Goal: Task Accomplishment & Management: Manage account settings

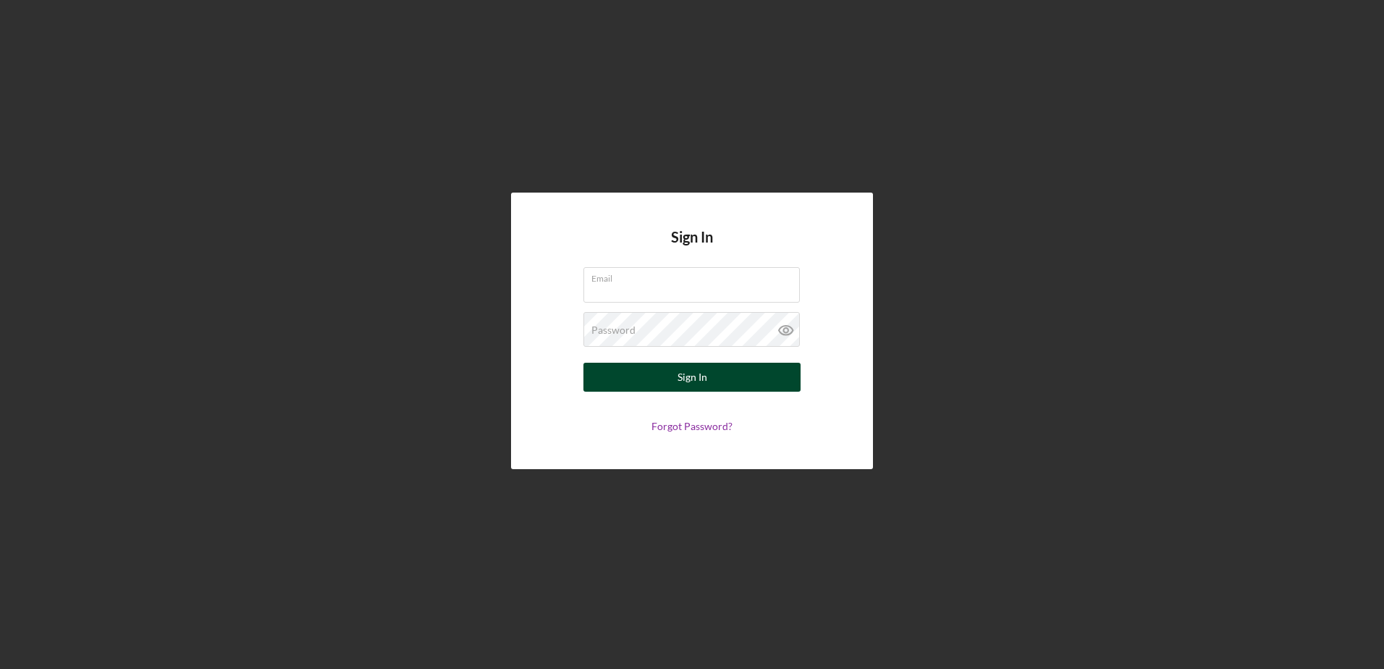
type input "[EMAIL_ADDRESS][DOMAIN_NAME]"
click at [648, 376] on button "Sign In" at bounding box center [691, 377] width 217 height 29
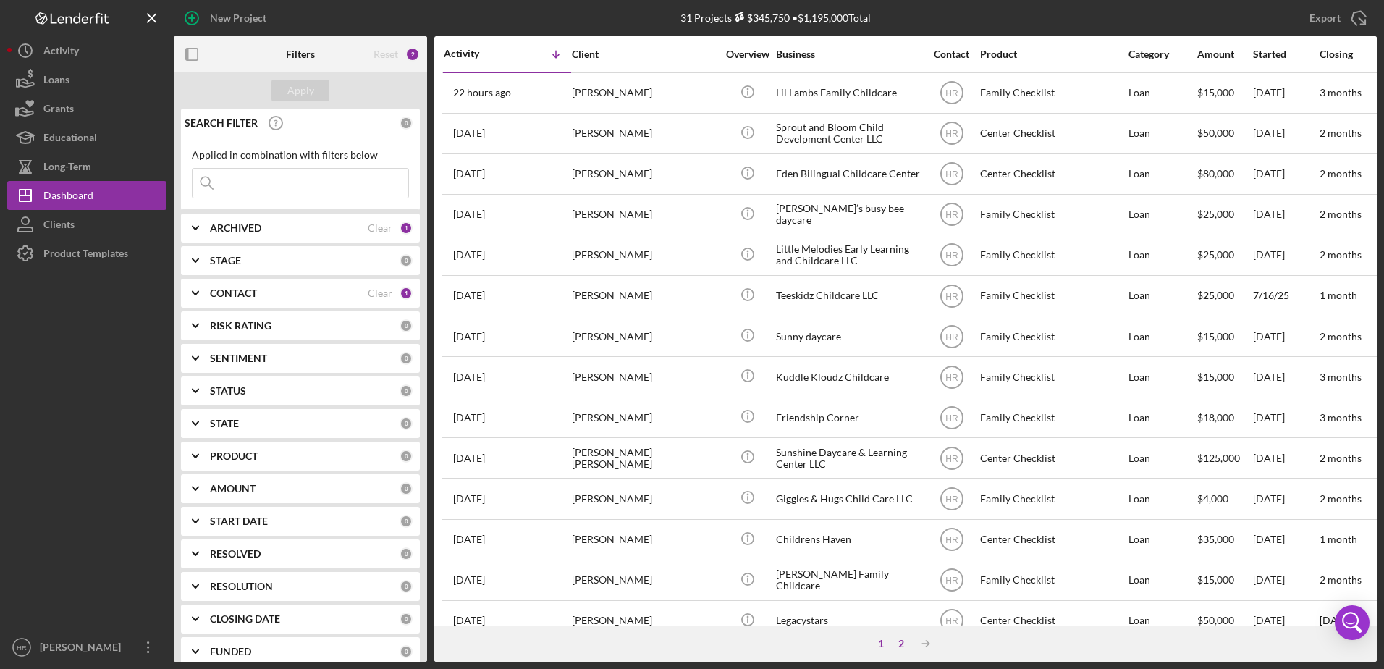
click at [904, 643] on div "2" at bounding box center [901, 643] width 20 height 12
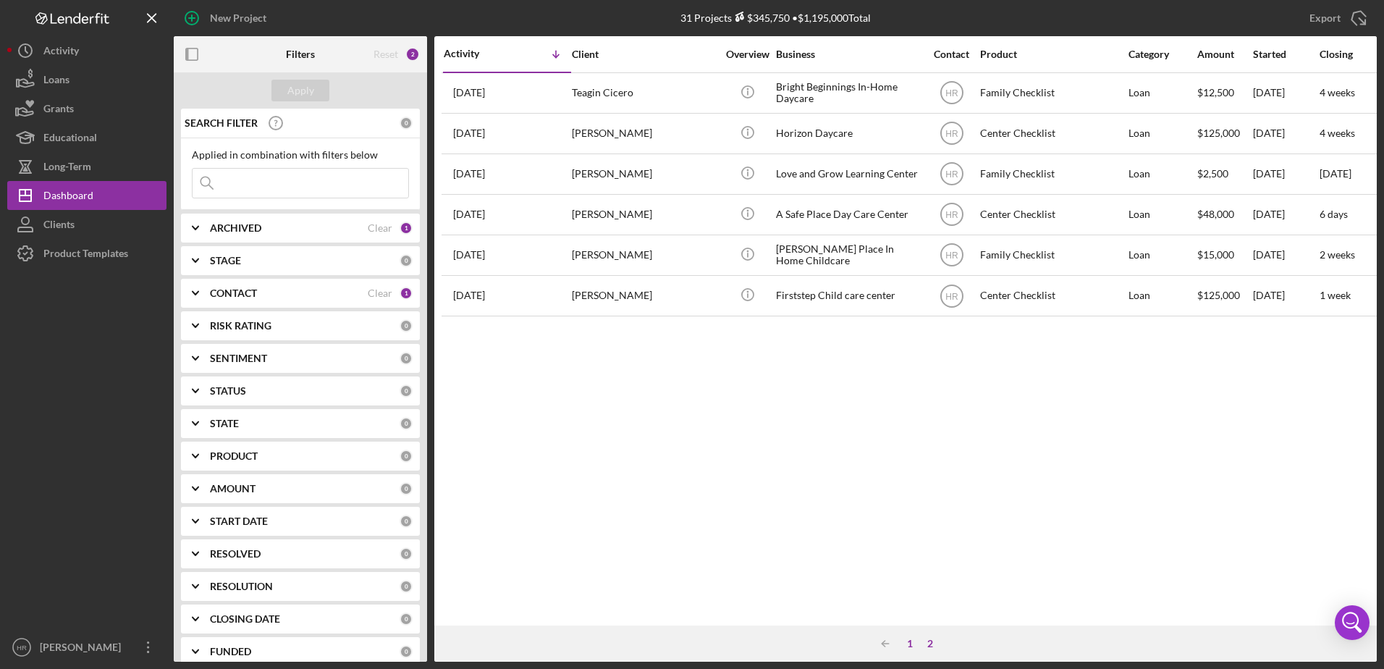
click at [909, 645] on div "1" at bounding box center [909, 643] width 20 height 12
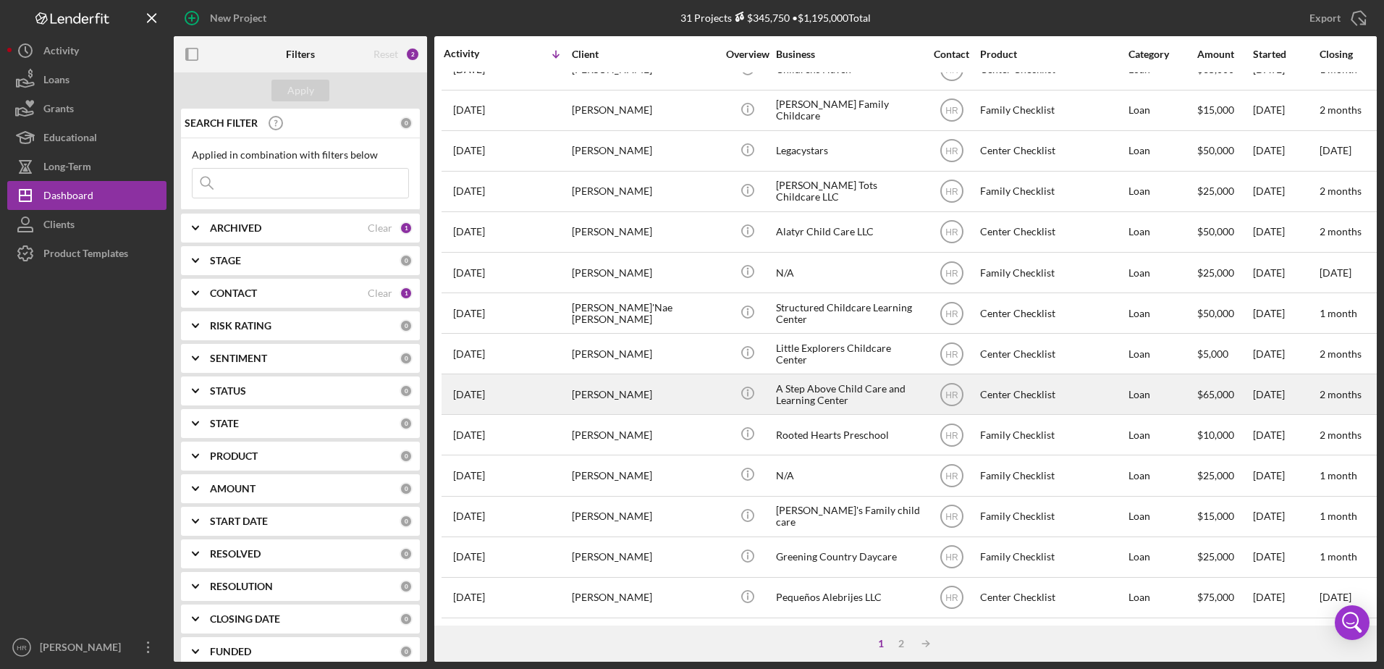
scroll to position [480, 0]
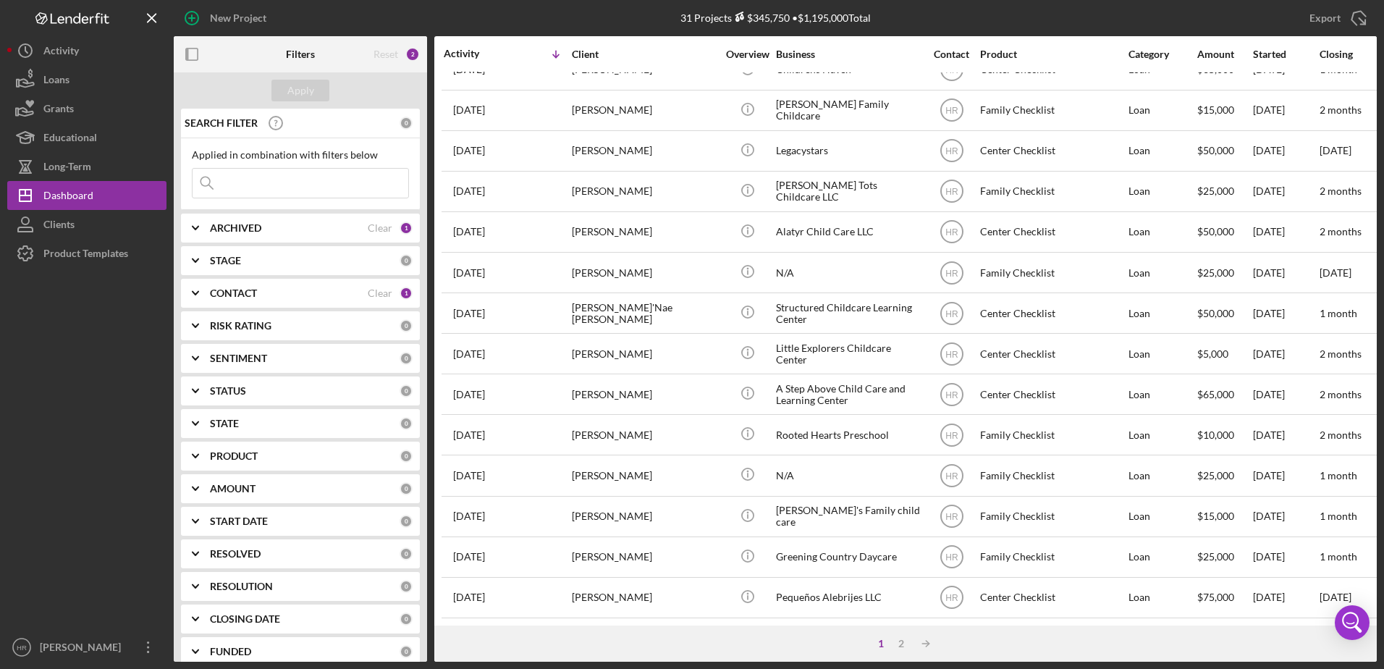
click at [241, 237] on div "ARCHIVED Clear 1" at bounding box center [311, 227] width 203 height 29
click at [233, 313] on label "Archived" at bounding box center [312, 310] width 194 height 14
click at [207, 313] on input "Archived" at bounding box center [199, 310] width 14 height 14
checkbox input "true"
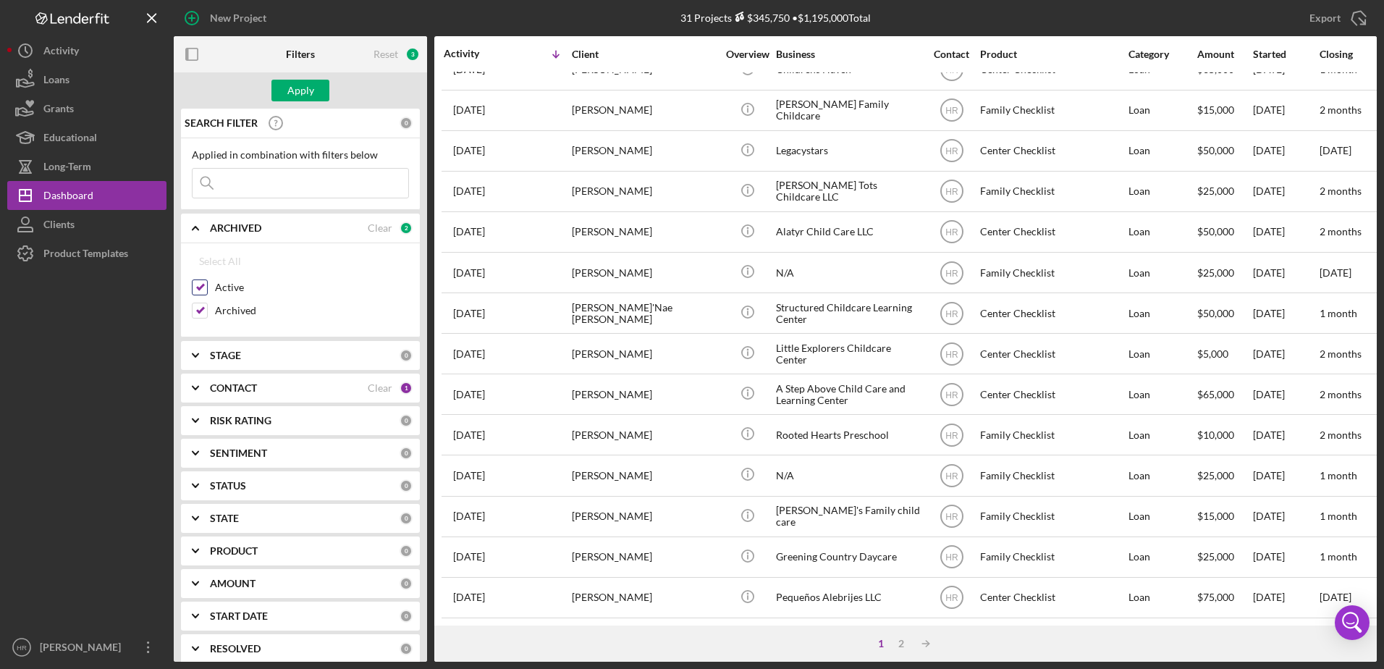
click at [228, 288] on label "Active" at bounding box center [312, 287] width 194 height 14
click at [207, 288] on input "Active" at bounding box center [199, 287] width 14 height 14
checkbox input "false"
click at [313, 86] on div "Apply" at bounding box center [300, 91] width 27 height 22
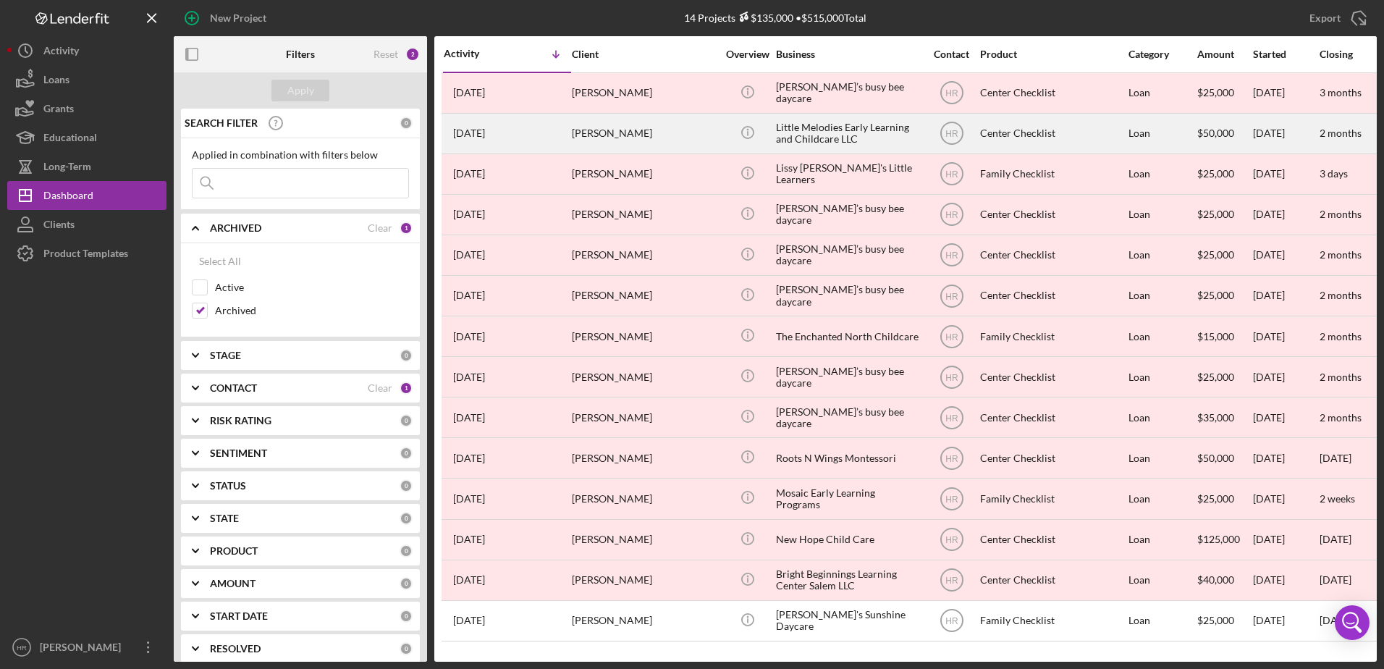
scroll to position [0, 0]
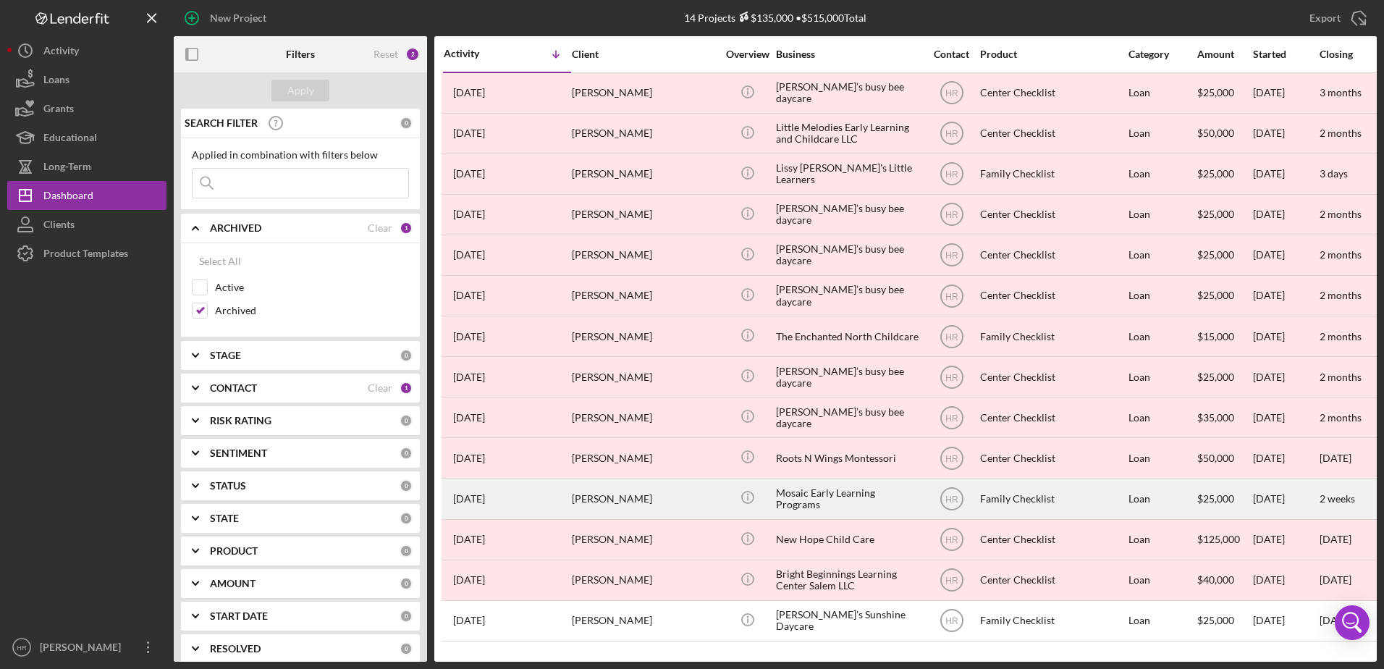
click at [822, 492] on div "Mosaic Early Learning Programs" at bounding box center [848, 498] width 145 height 38
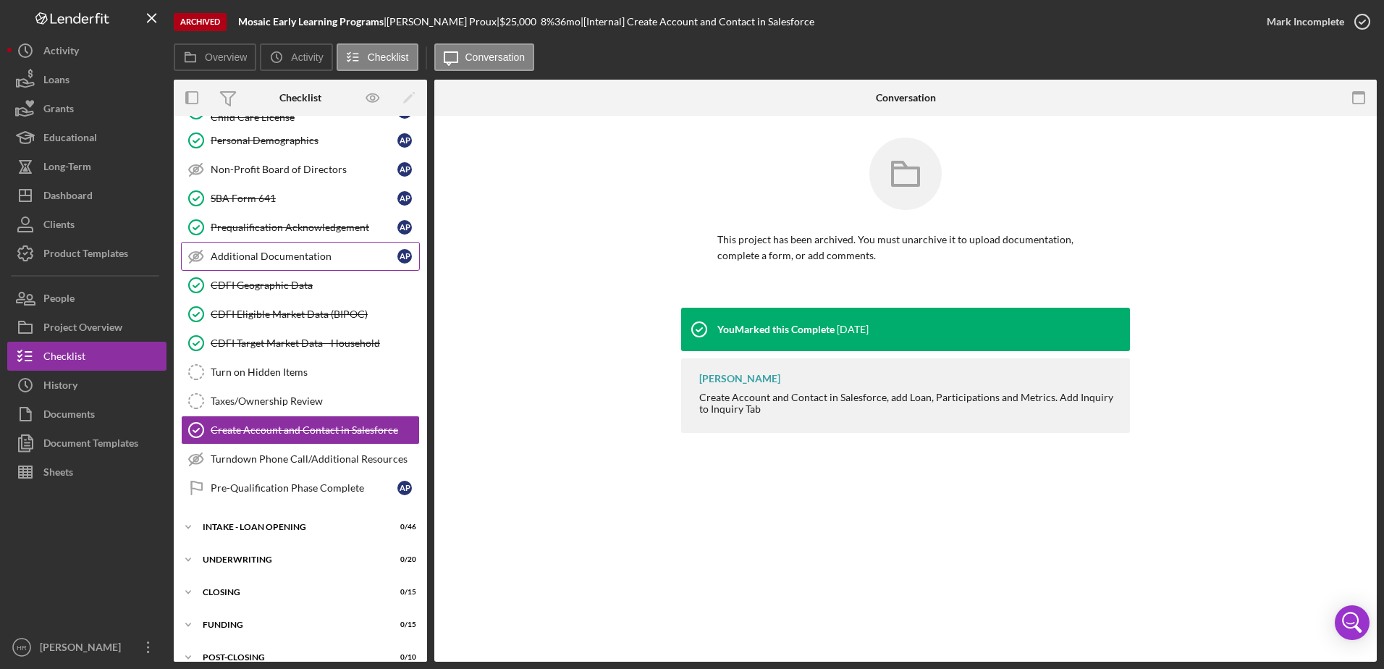
scroll to position [247, 0]
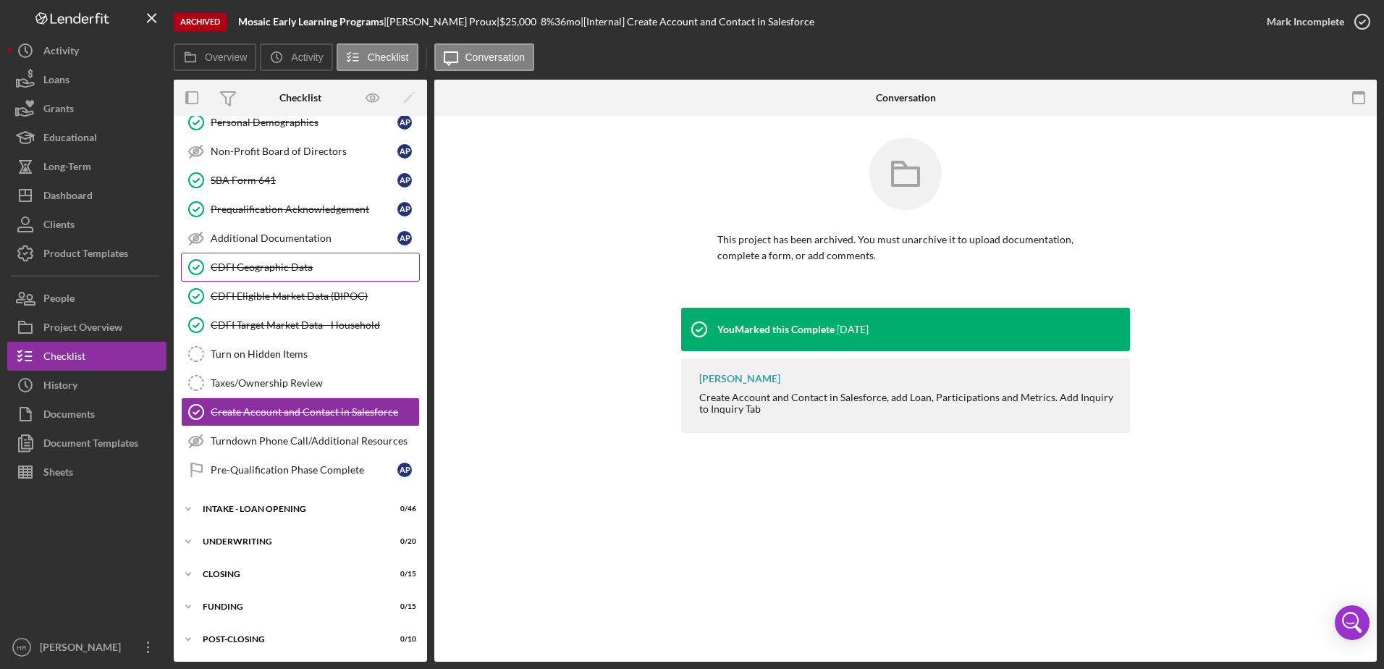
click at [279, 269] on div "CDFI Geographic Data" at bounding box center [315, 267] width 208 height 12
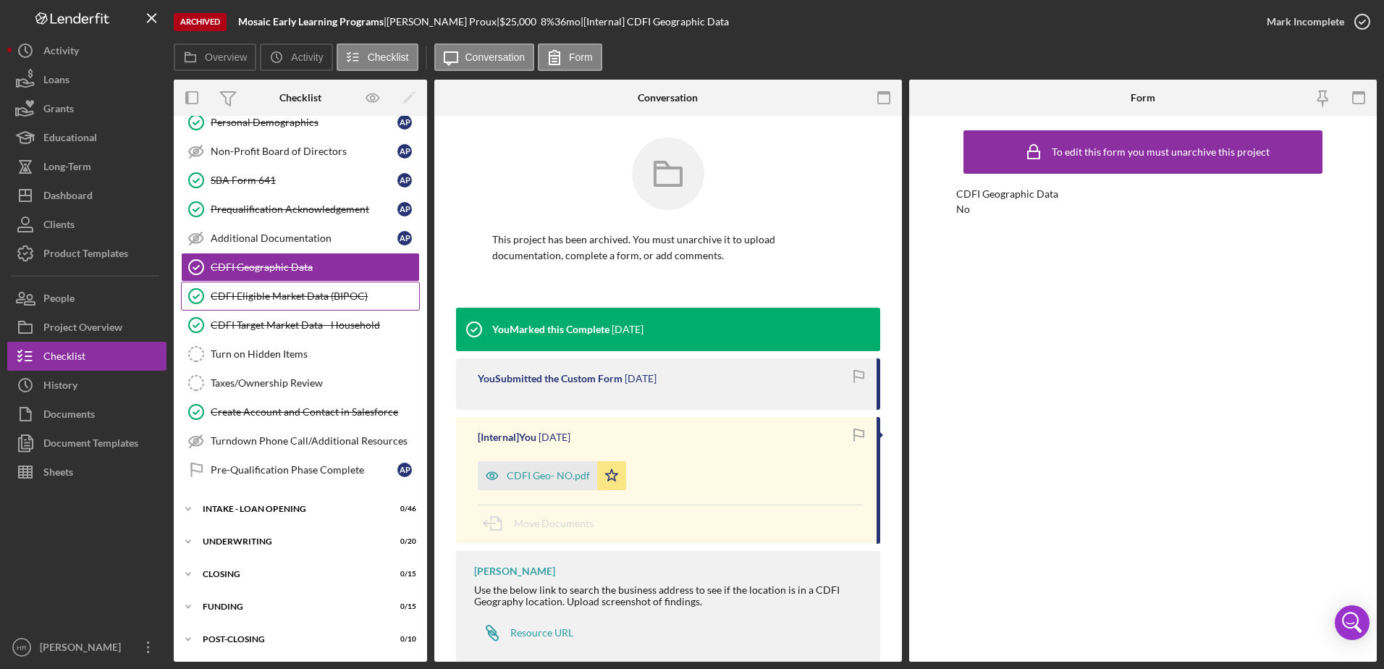
click at [280, 295] on div "CDFI Eligible Market Data (BIPOC)" at bounding box center [315, 296] width 208 height 12
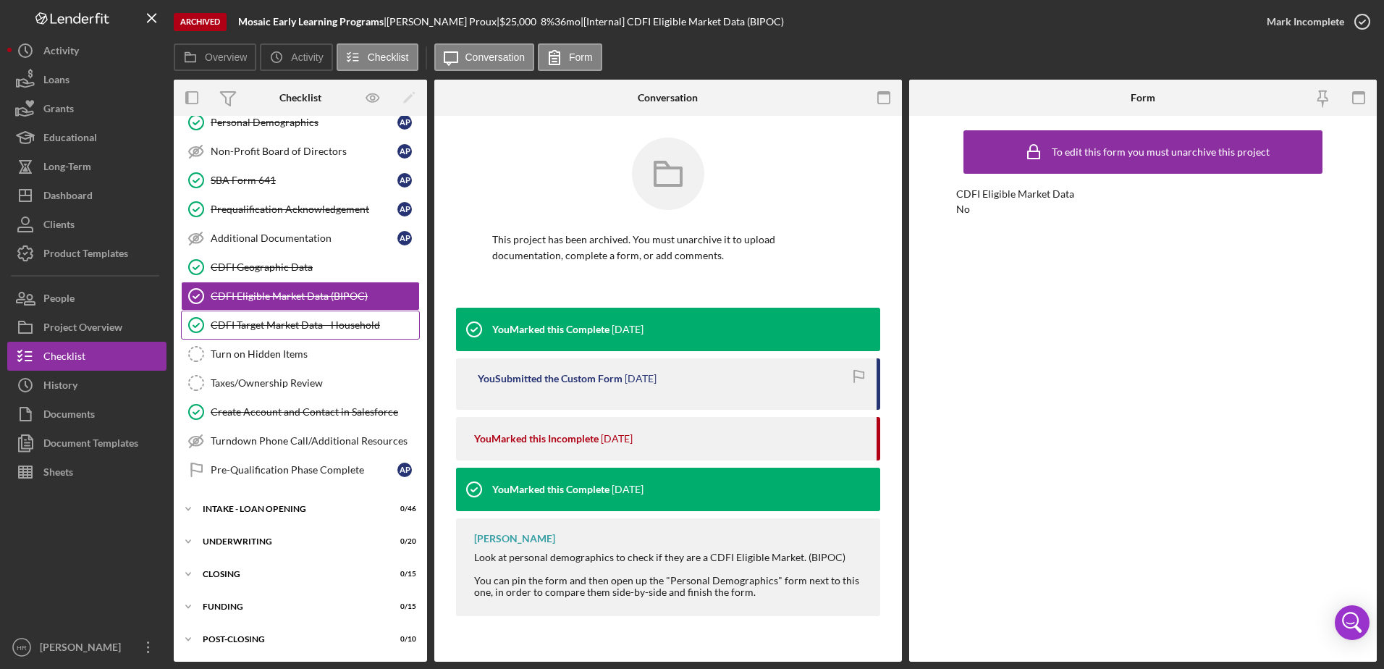
click at [284, 313] on link "CDFI Target Market Data - Household CDFI Target Market Data - Household" at bounding box center [300, 324] width 239 height 29
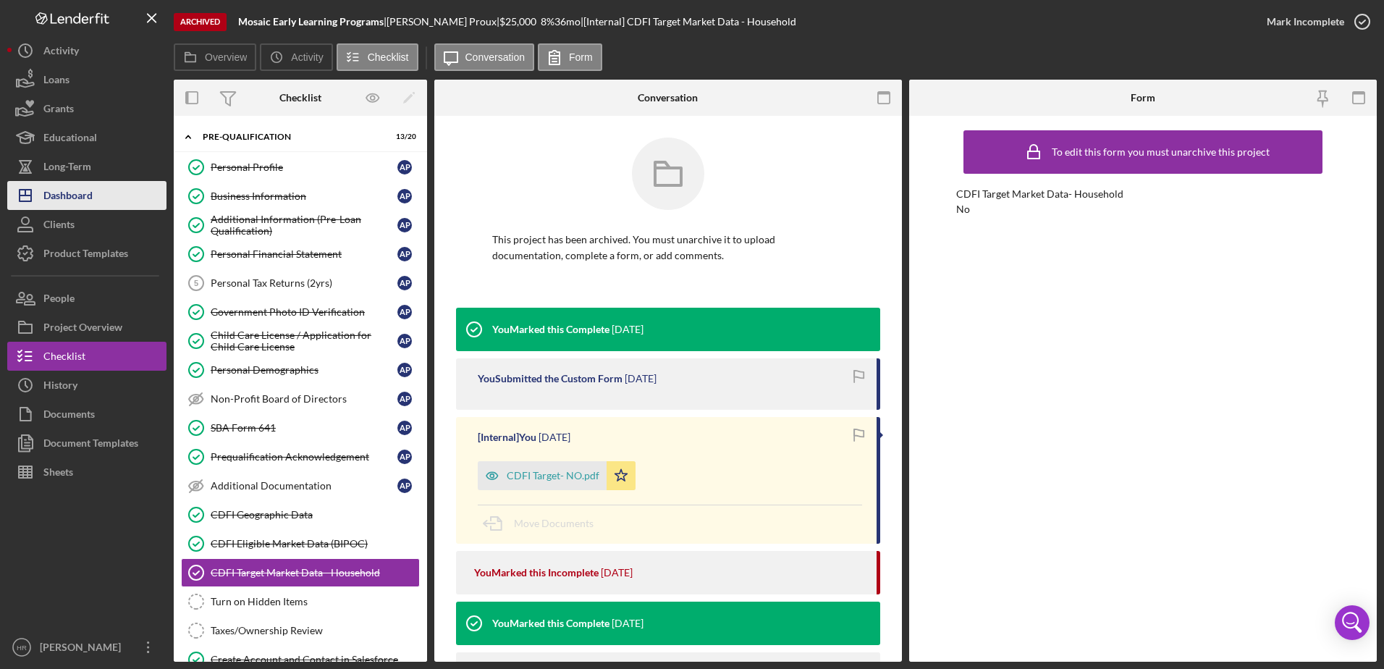
click at [81, 208] on div "Dashboard" at bounding box center [67, 197] width 49 height 33
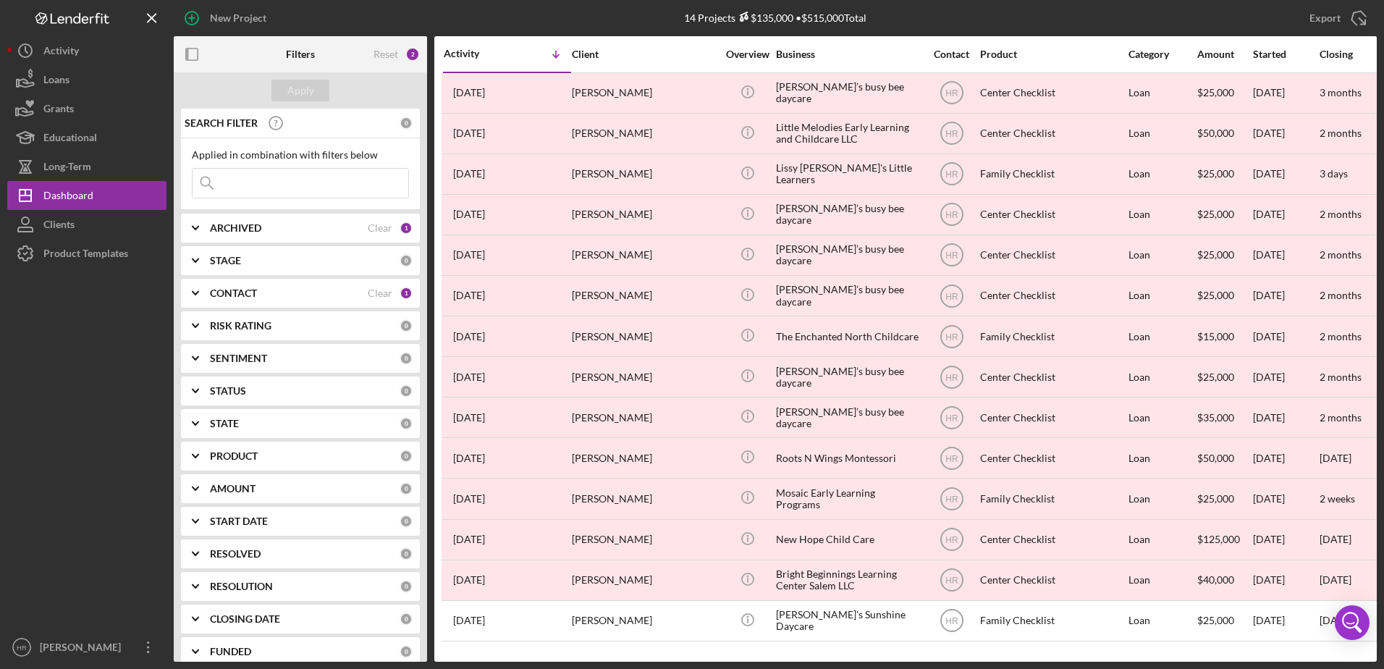
click at [234, 224] on b "ARCHIVED" at bounding box center [235, 228] width 51 height 12
click at [234, 293] on label "Active" at bounding box center [312, 287] width 194 height 14
click at [207, 293] on input "Active" at bounding box center [199, 287] width 14 height 14
checkbox input "true"
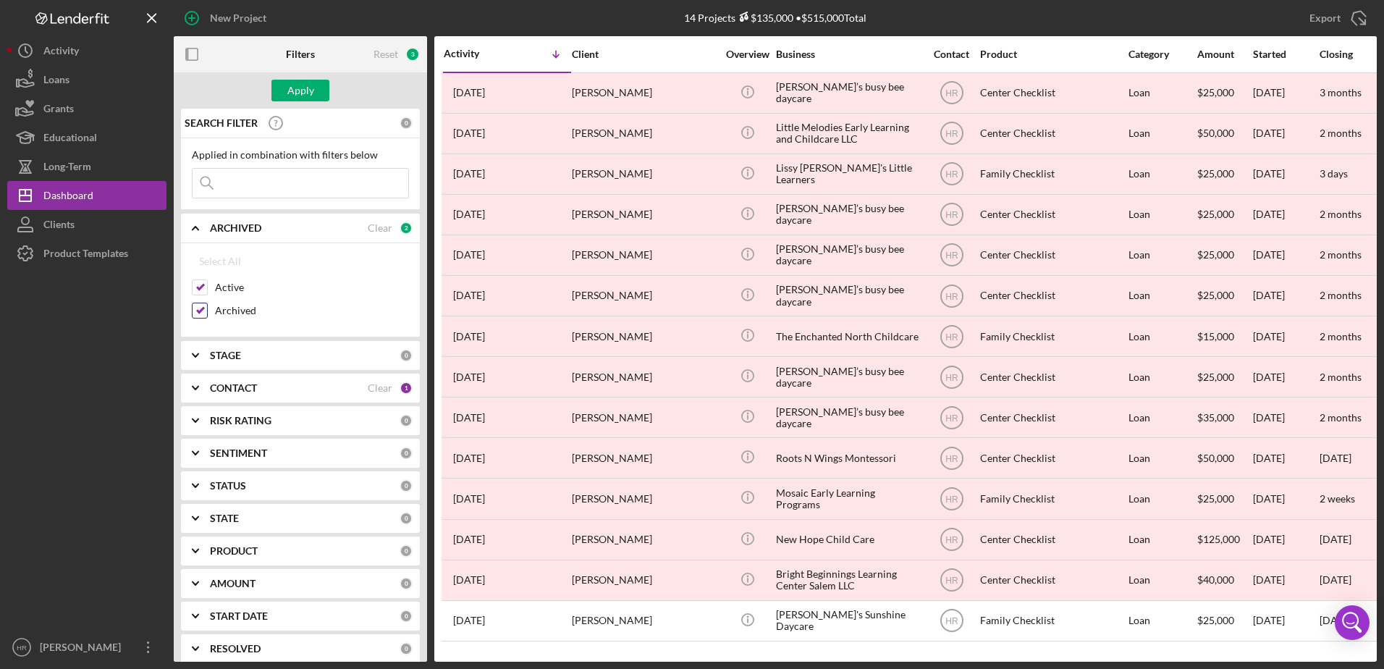
click at [232, 310] on label "Archived" at bounding box center [312, 310] width 194 height 14
click at [207, 310] on input "Archived" at bounding box center [199, 310] width 14 height 14
checkbox input "false"
